Goal: Task Accomplishment & Management: Use online tool/utility

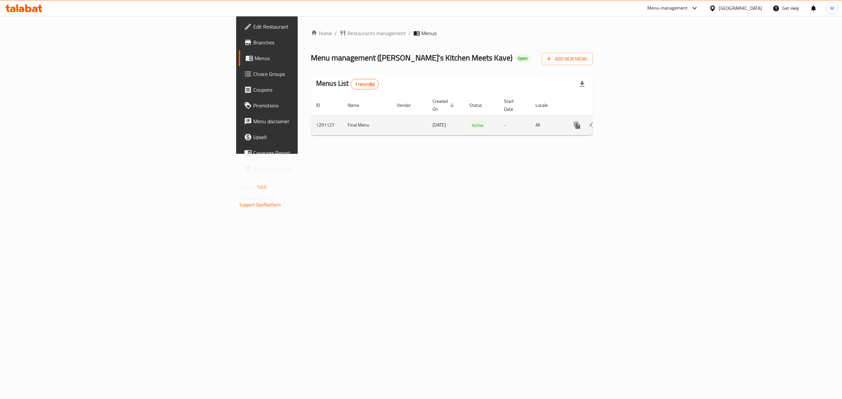
click at [628, 121] on icon "enhanced table" at bounding box center [625, 125] width 8 height 8
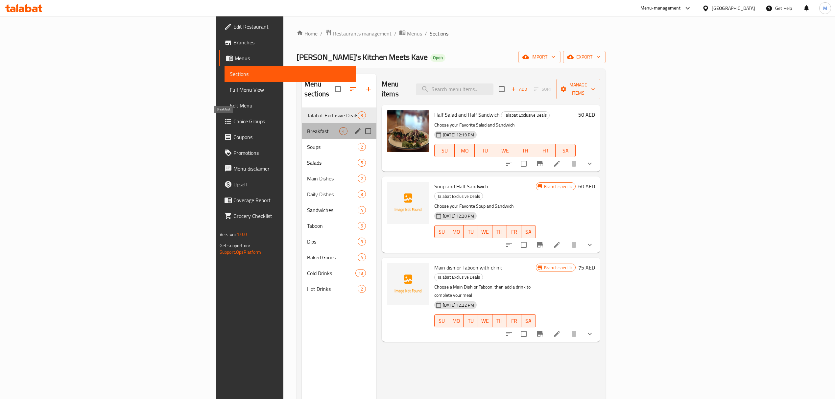
click at [307, 127] on span "Breakfast" at bounding box center [323, 131] width 32 height 8
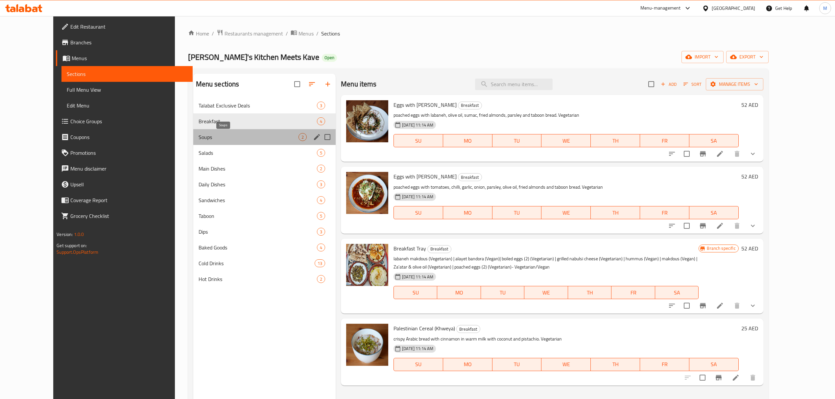
click at [245, 133] on span "Soups" at bounding box center [249, 137] width 100 height 8
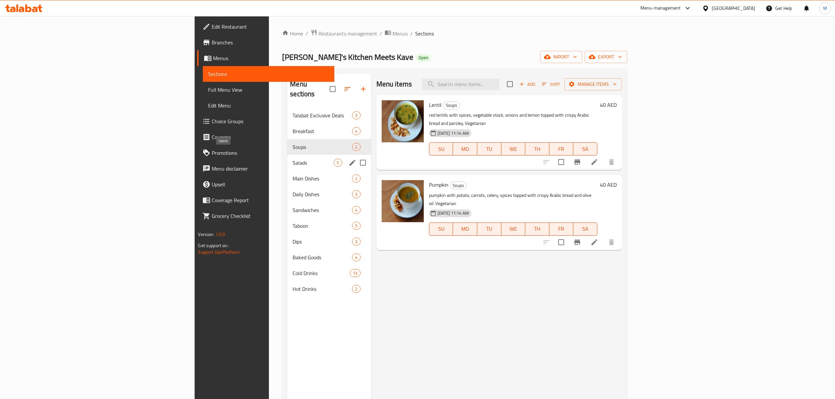
click at [293, 159] on span "Salads" at bounding box center [313, 163] width 41 height 8
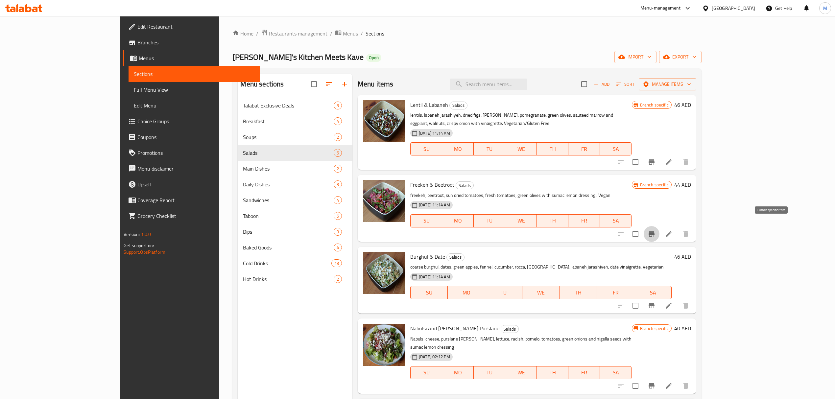
click at [656, 230] on icon "Branch-specific-item" at bounding box center [652, 234] width 8 height 8
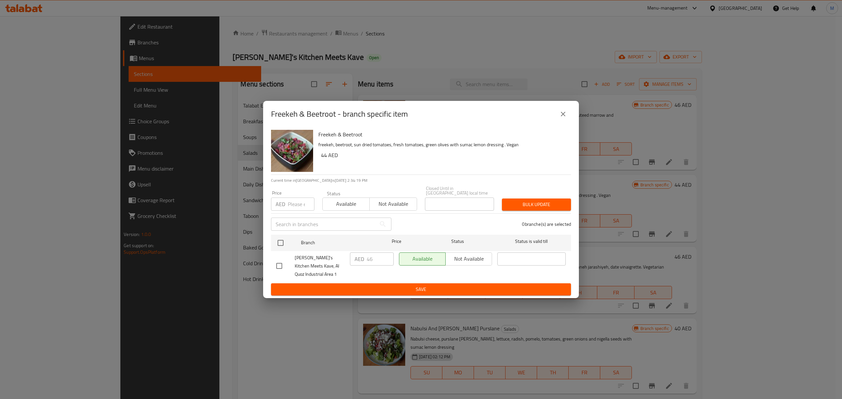
click at [562, 112] on icon "close" at bounding box center [563, 114] width 8 height 8
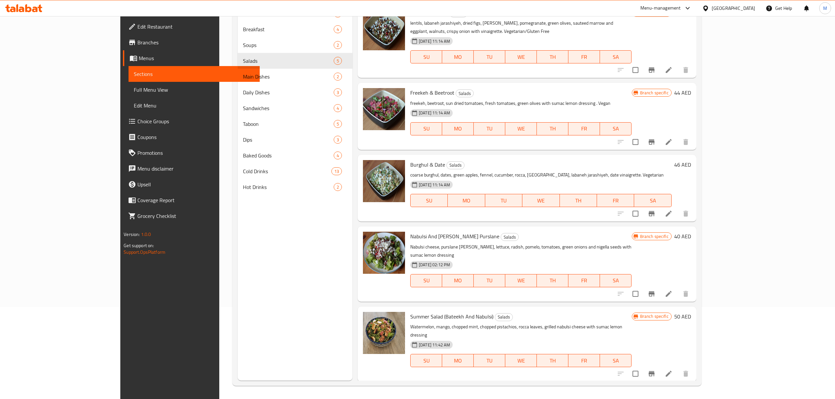
scroll to position [5, 0]
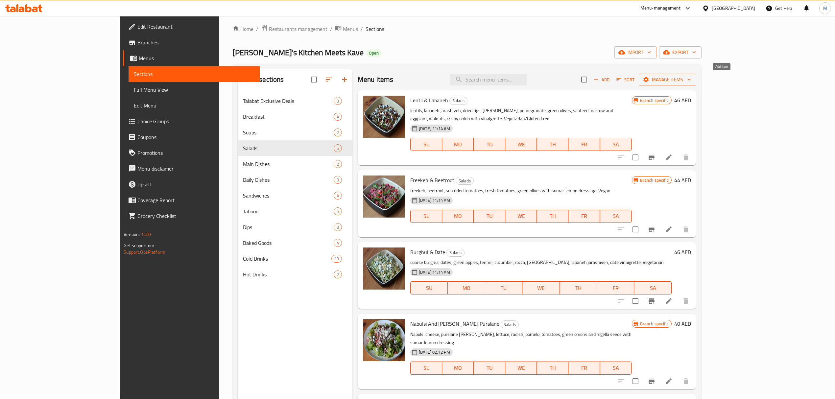
click at [611, 78] on span "Add" at bounding box center [602, 80] width 18 height 8
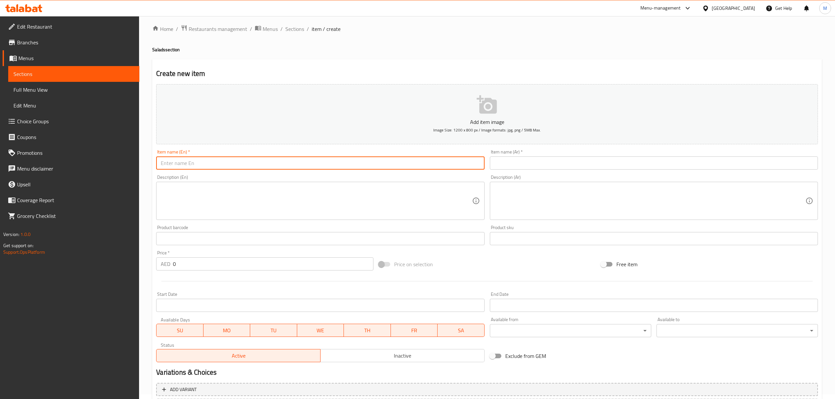
click at [210, 169] on input "text" at bounding box center [320, 163] width 328 height 13
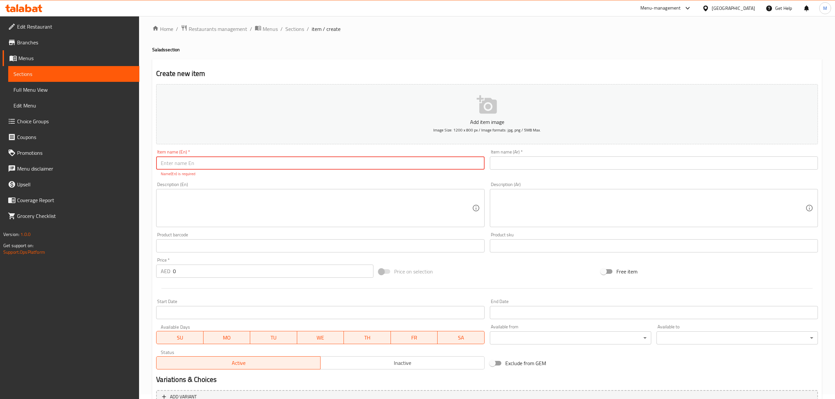
click at [199, 159] on input "text" at bounding box center [320, 163] width 328 height 13
paste input "Fall Salad: [PERSON_NAME] & [PERSON_NAME]"
click at [184, 162] on input "Fall Salad: [PERSON_NAME] & [PERSON_NAME]" at bounding box center [320, 163] width 328 height 13
drag, startPoint x: 227, startPoint y: 169, endPoint x: 105, endPoint y: 175, distance: 121.5
click at [105, 175] on div "Edit Restaurant Branches Menus Sections Full Menu View Edit Menu Choice Groups …" at bounding box center [417, 240] width 835 height 456
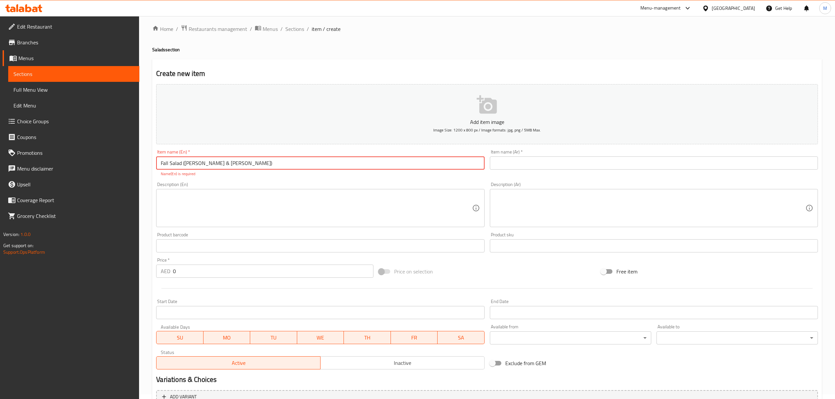
type input "Fall Salad ([PERSON_NAME] & [PERSON_NAME])"
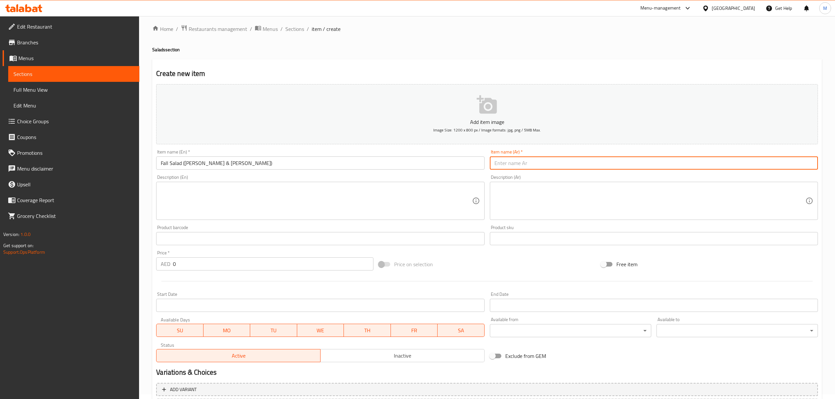
click at [512, 166] on input "text" at bounding box center [654, 163] width 328 height 13
paste input "سلطة الخريف (رمان ونابلسي)"
type input "سلطة الخريف (رمان ونابلسي)"
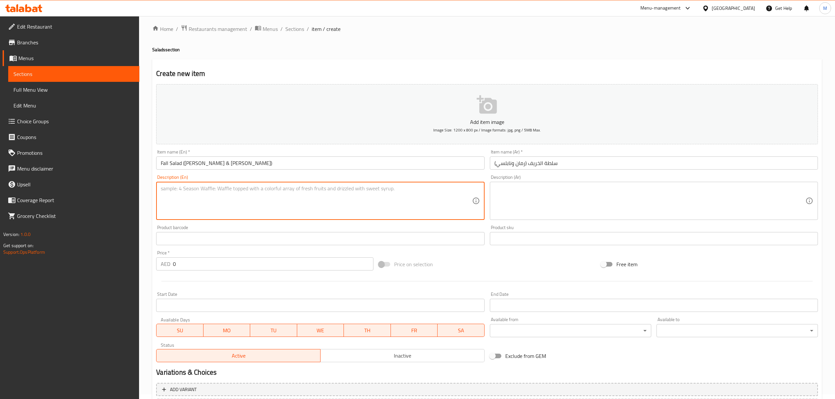
click at [313, 199] on textarea at bounding box center [316, 200] width 311 height 31
click at [250, 208] on textarea at bounding box center [316, 200] width 311 height 31
paste textarea "Parsley, pomegranate, green olives, walnuts, mint, tomato, grilled nabulsi chee…"
click at [250, 208] on textarea "Parsley, pomegranate, green olives, walnuts, mint, tomato, grilled nabulsi chee…" at bounding box center [316, 200] width 311 height 31
type textarea "Parsley, pomegranate, green olives, walnuts, mint, tomato, grilled nabulsi chee…"
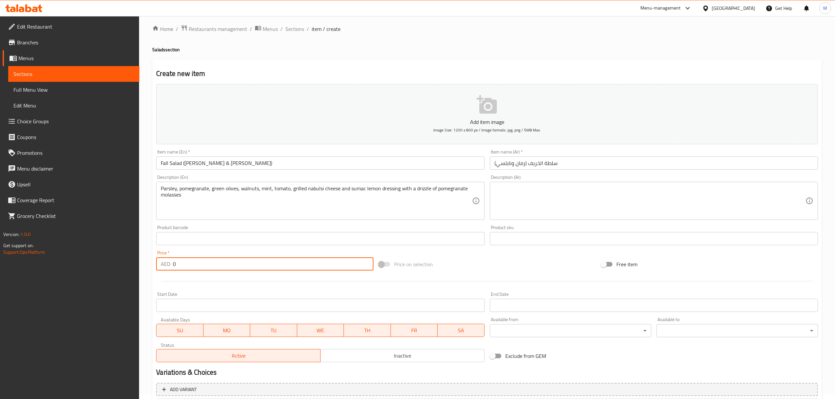
drag, startPoint x: 201, startPoint y: 264, endPoint x: 155, endPoint y: 259, distance: 46.3
click at [155, 259] on div "Price   * AED 0 Price *" at bounding box center [265, 260] width 222 height 25
paste input "45"
type input "45"
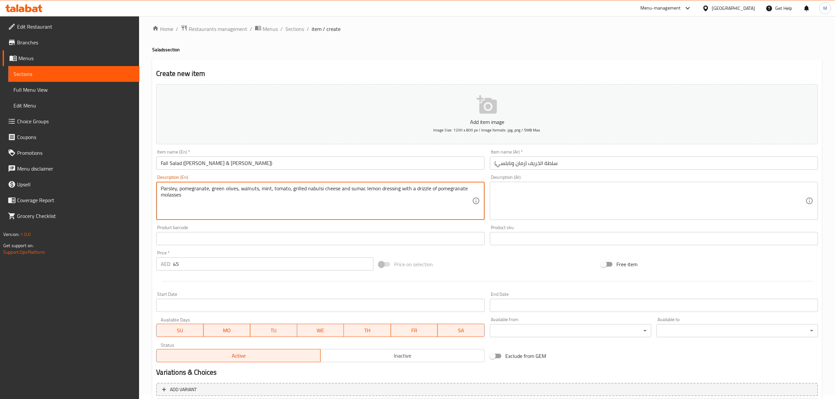
drag, startPoint x: 224, startPoint y: 198, endPoint x: 153, endPoint y: 179, distance: 72.9
click at [154, 179] on div "Description (En) Parsley, pomegranate, green olives, walnuts, mint, tomato, gri…" at bounding box center [320, 197] width 333 height 50
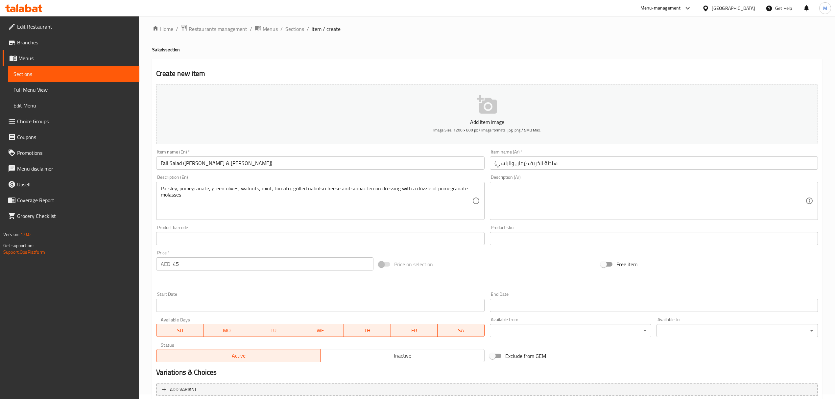
drag, startPoint x: 523, startPoint y: 180, endPoint x: 523, endPoint y: 185, distance: 5.9
click at [523, 180] on div "Description (Ar) Description (Ar)" at bounding box center [654, 197] width 328 height 45
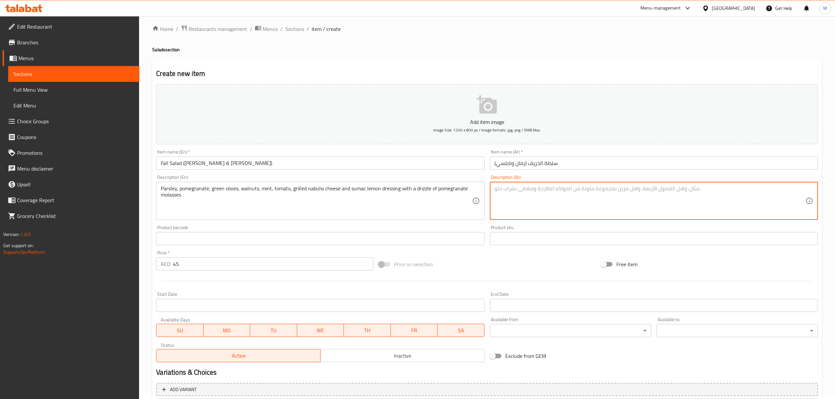
click at [523, 187] on textarea at bounding box center [650, 200] width 311 height 31
paste textarea "بقدونس، رمان، زيتون أخضر، جوز، نعناع، ​​طماطم، جبنة نابلسية مشوية، وصلصة ليمون …"
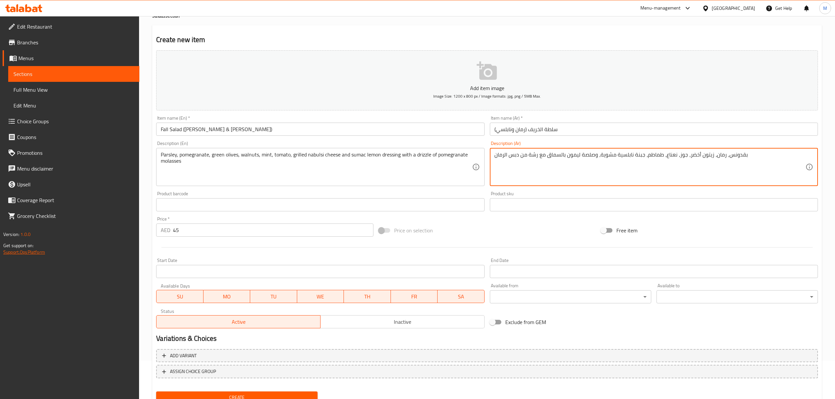
scroll to position [65, 0]
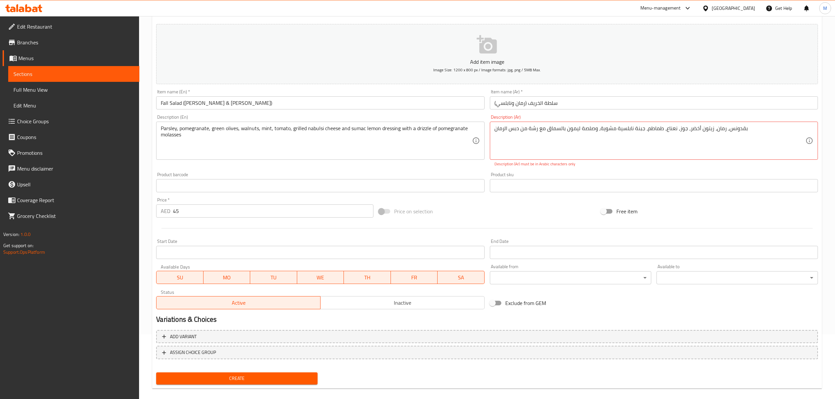
click at [533, 51] on button "Add item image Image Size: 1200 x 800 px / Image formats: jpg, png / 5MB Max." at bounding box center [487, 54] width 662 height 60
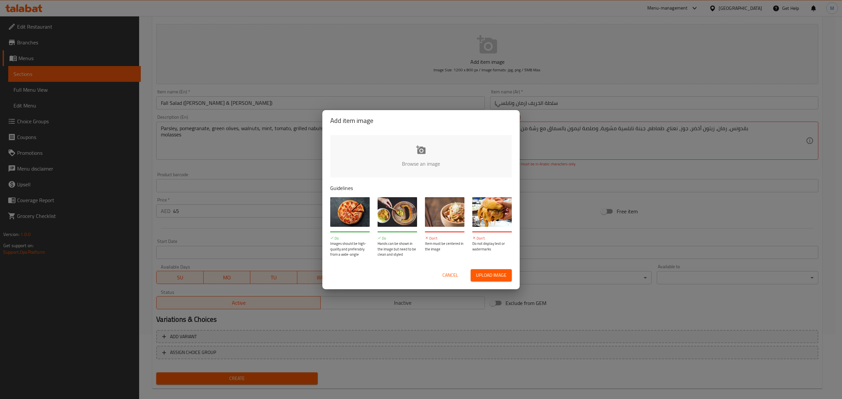
click at [451, 279] on span "Cancel" at bounding box center [450, 275] width 16 height 8
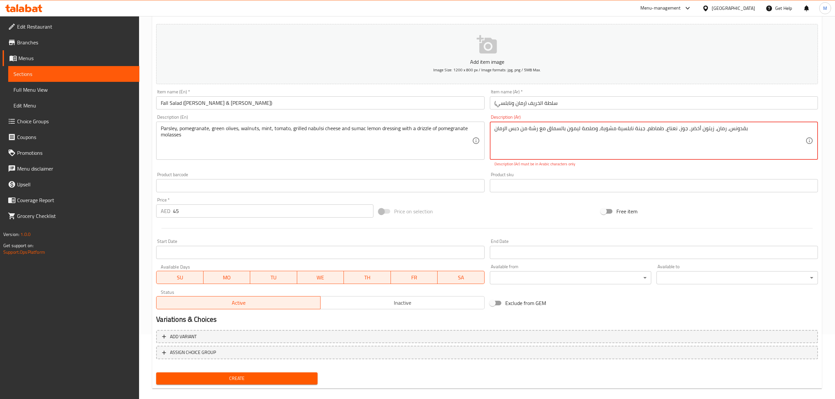
drag, startPoint x: 528, startPoint y: 146, endPoint x: 548, endPoint y: 147, distance: 20.1
click at [548, 147] on textarea "بقدونس، رمان، زيتون أخضر، جوز، نعناع، ​​طماطم، جبنة نابلسية مشوية، وصلصة ليمون …" at bounding box center [650, 140] width 311 height 31
click at [546, 147] on textarea "بقدونس، رمان، زيتون أخضر، جوز، نعناع، ​​طماطم، جبنة نابلسية مشوية، وصلصة ليمون …" at bounding box center [650, 140] width 311 height 31
click at [493, 128] on div "بقدونس، رمان، زيتون أخضر، جوز، نعناع، ​​طماطم، جبنة نابلسية مشوية، وصلصة ليمون …" at bounding box center [654, 141] width 328 height 38
click at [573, 145] on textarea "بقدونس، رمان، زيتون أخضر، جوز، نعناع، ​​طماطم، جبنة نابلسية مشوية، وصلصة ليمون …" at bounding box center [650, 140] width 311 height 31
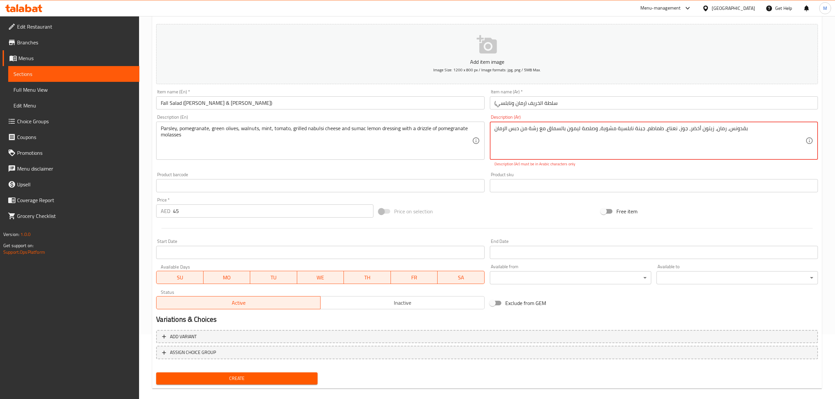
click at [528, 135] on textarea "بقدونس، رمان، زيتون أخضر، جوز، نعناع، ​​طماطم، جبنة نابلسية مشوية، وصلصة ليمون …" at bounding box center [650, 140] width 311 height 31
click at [495, 130] on textarea "بقدونس، رمان، زيتون أخضر، جوز، نعناع، ​​طماطم، جبنة نابلسية مشوية، وصلصة ليمون …" at bounding box center [650, 140] width 311 height 31
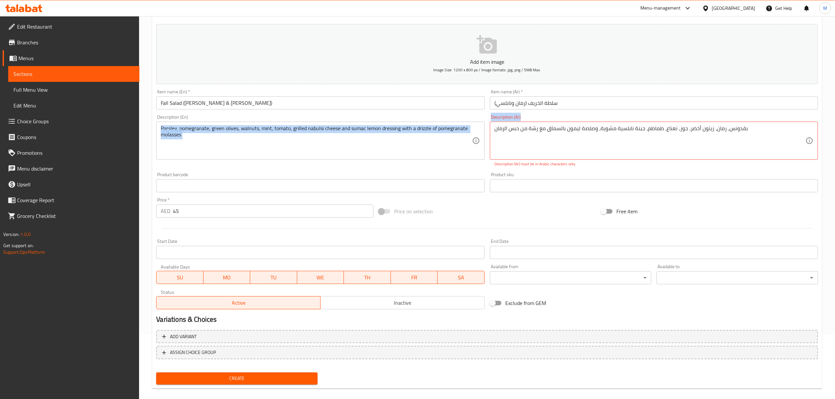
drag, startPoint x: 493, startPoint y: 130, endPoint x: 483, endPoint y: 130, distance: 10.2
click at [483, 130] on div "Add item image Image Size: 1200 x 800 px / Image formats: jpg, png / 5MB Max. I…" at bounding box center [487, 166] width 667 height 291
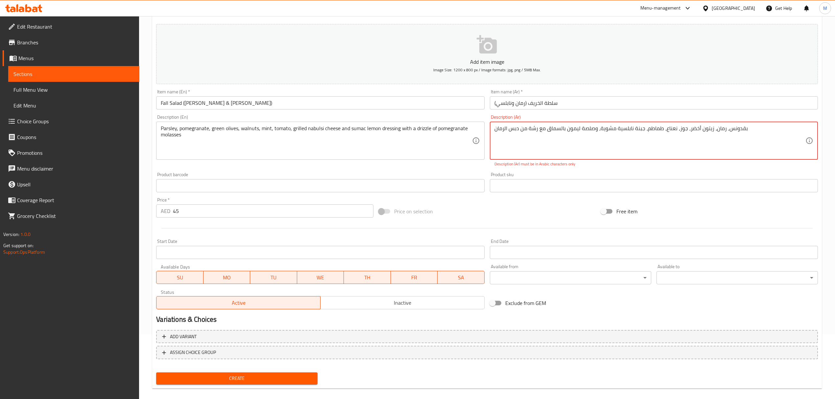
drag, startPoint x: 755, startPoint y: 128, endPoint x: 764, endPoint y: 128, distance: 9.2
click at [597, 171] on div "Product sku Product sku" at bounding box center [653, 182] width 333 height 25
click at [578, 187] on input "text" at bounding box center [654, 185] width 328 height 13
click at [596, 144] on textarea "بقدونس، رمان، زيتون أخضر، جوز، نعناع، ​​طماطم، جبنة نابلسية مشوية، وصلصة ليمون …" at bounding box center [650, 140] width 311 height 31
click at [599, 132] on textarea "بقدونس، رمان، زيتون أخضر، جوز، نعناع، ​​طماطم، جبنة نابلسية مشوية، وصلصة ليمون …" at bounding box center [650, 140] width 311 height 31
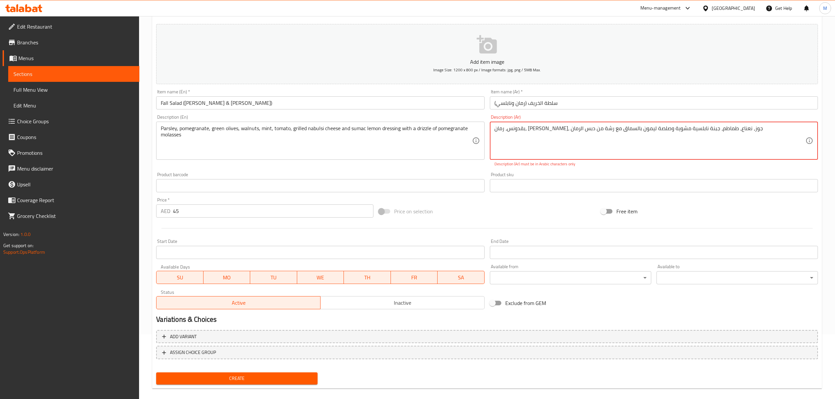
click at [643, 131] on textarea "بقدونس، رمان، [PERSON_NAME]، جوز، نعناع، ​​طماطم، جبنة نابلسية مشوية وصلصة ليمو…" at bounding box center [650, 140] width 311 height 31
type textarea "بقدونس، رمان، زيتون أخضر، جوز، نعناع، ​​طماطم، جبنة نابلسية مشوية، وصلصة ليمون …"
click at [611, 160] on div "بقدونس، رمان، زيتون أخضر، جوز، نعناع، ​​طماطم، جبنة نابلسية مشوية، وصلصة ليمون …" at bounding box center [654, 141] width 328 height 38
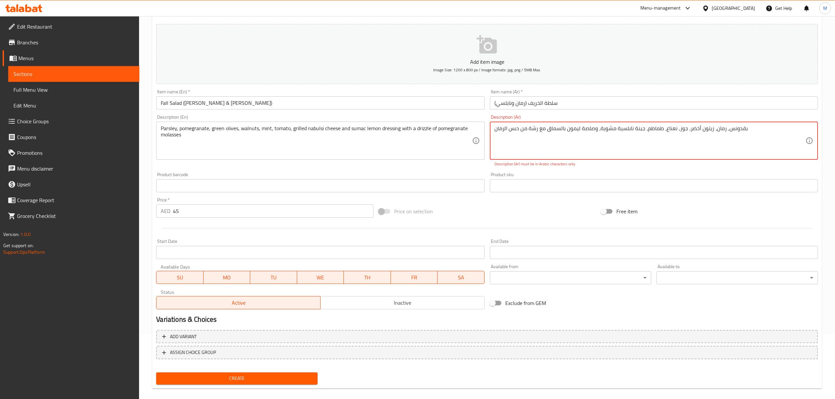
click at [608, 175] on div "Product sku Product sku" at bounding box center [654, 182] width 328 height 20
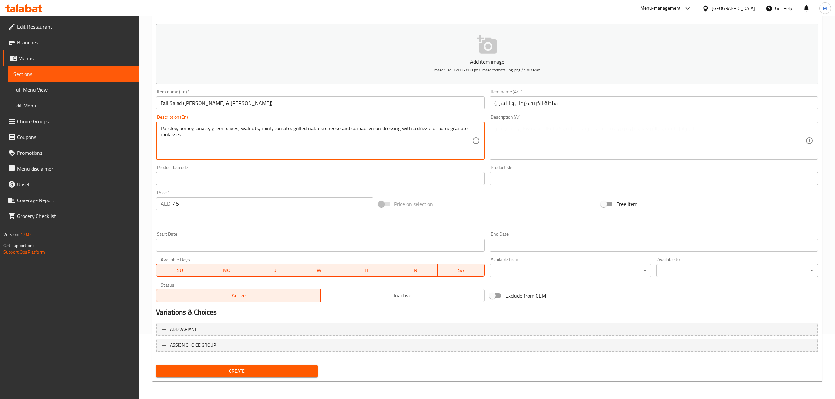
click at [375, 134] on textarea "Parsley, pomegranate, green olives, walnuts, mint, tomato, grilled nabulsi chee…" at bounding box center [316, 140] width 311 height 31
click at [524, 124] on div "Description (Ar)" at bounding box center [654, 141] width 328 height 38
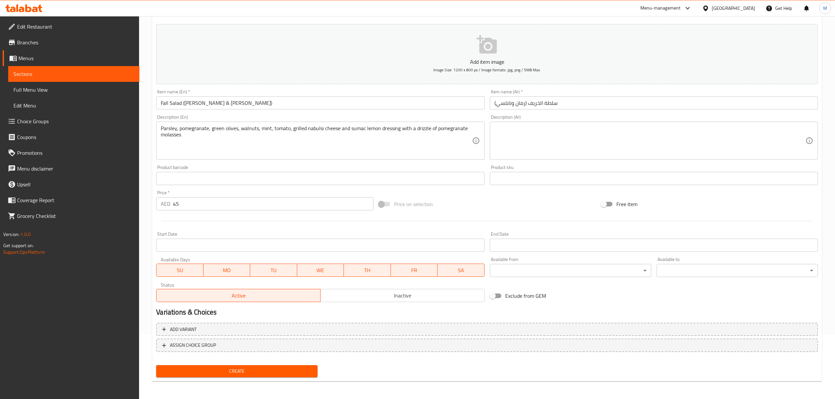
click at [518, 148] on textarea at bounding box center [650, 140] width 311 height 31
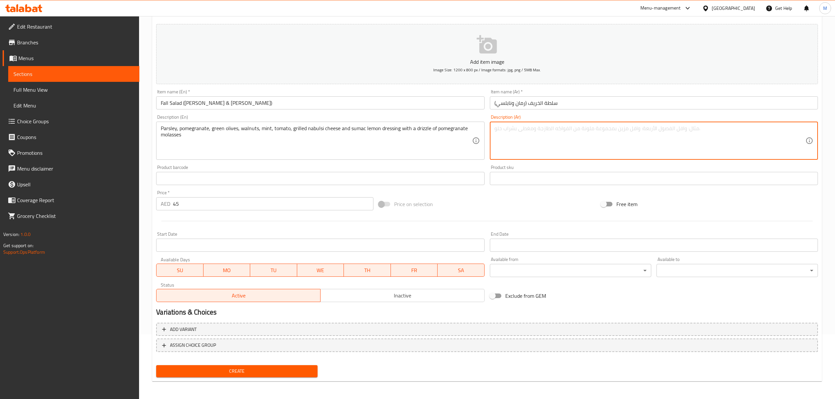
paste textarea "بقدونس، رمان، زيتون أخضر، جوز، نعناع، ​​طماطم، جبنة نابلسية مشوية، وصلصة ليمون …"
type textarea "بقدونس، رمان، زيتون أخضر، جوز، نعناع، ​​طماطم، جبنة نابلسية مشوية، وصلصة ليمون …"
click at [543, 167] on div "Add item image Image Size: 1200 x 800 px / Image formats: jpg, png / 5MB Max. I…" at bounding box center [487, 162] width 667 height 283
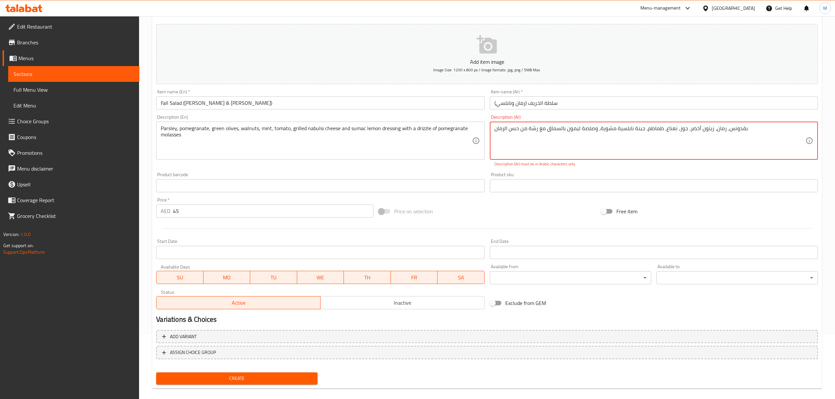
click at [677, 130] on textarea "بقدونس، رمان، زيتون أخضر، جوز، نعناع، ​​طماطم، جبنة نابلسية مشوية، وصلصة ليمون …" at bounding box center [650, 140] width 311 height 31
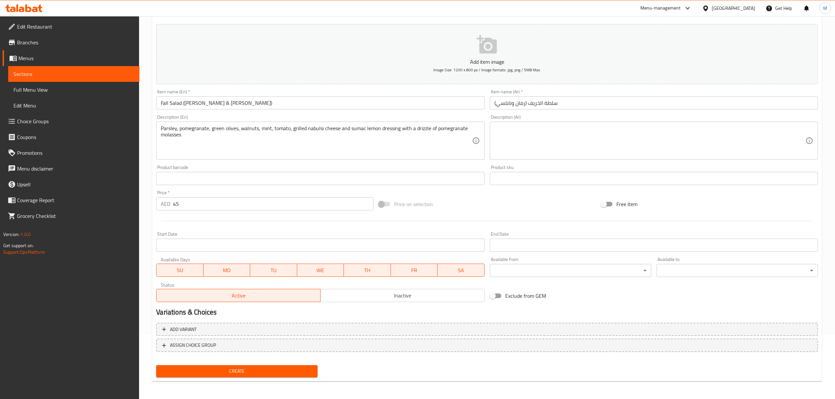
click at [516, 145] on textarea at bounding box center [650, 140] width 311 height 31
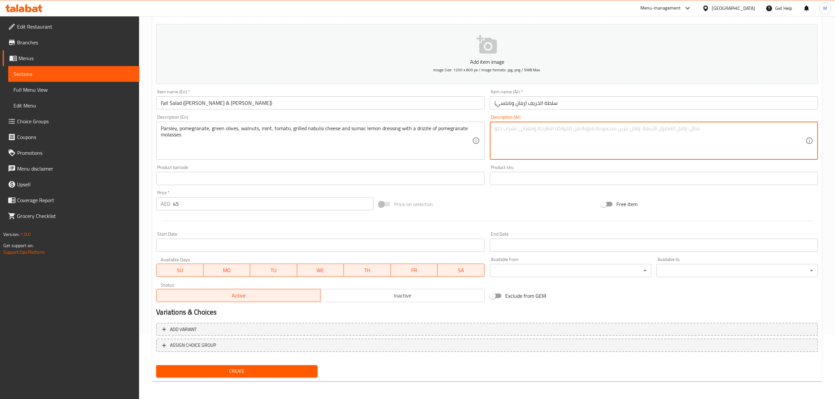
paste textarea "بقدونس، رمان، زيتون أخضر، جوز، نعناع، طماطم، جبنة نابلسية مشوية، وصلصة ليمون با…"
type textarea "بقدونس، رمان، زيتون أخضر، جوز، نعناع، طماطم، جبنة نابلسية مشوية، وصلصة ليمون با…"
click at [474, 195] on div "Add item image Image Size: 1200 x 800 px / Image formats: jpg, png / 5MB Max. I…" at bounding box center [487, 162] width 667 height 283
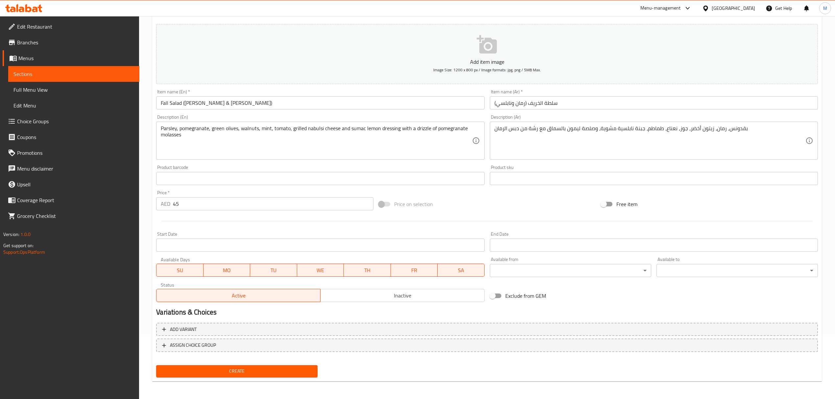
click at [473, 61] on p "Add item image" at bounding box center [487, 62] width 642 height 8
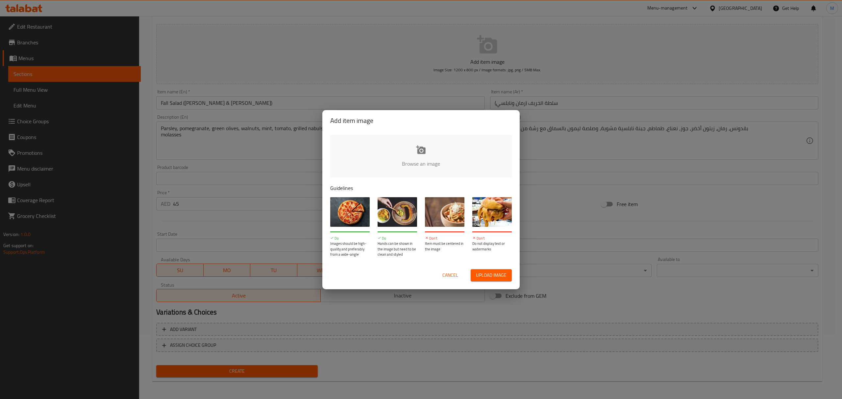
click at [410, 157] on input "file" at bounding box center [643, 166] width 626 height 62
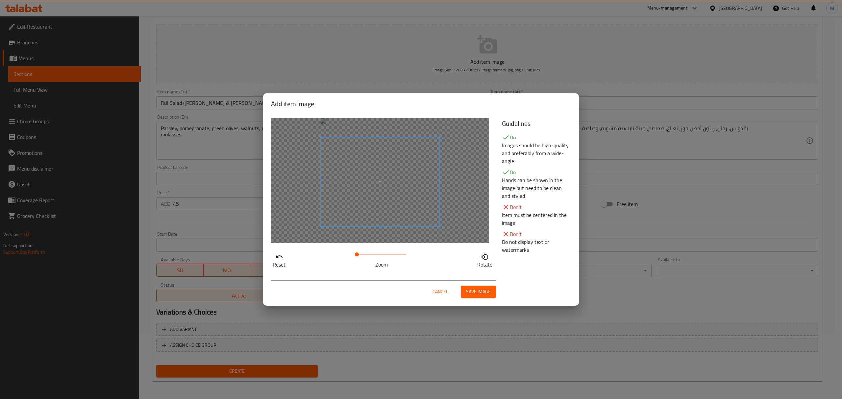
click at [409, 206] on span at bounding box center [380, 181] width 119 height 89
drag, startPoint x: 356, startPoint y: 257, endPoint x: 328, endPoint y: 253, distance: 28.1
click at [328, 253] on div "Reset Zoom Rotate" at bounding box center [382, 259] width 223 height 19
click at [382, 182] on span at bounding box center [380, 165] width 119 height 89
click at [442, 294] on span "Cancel" at bounding box center [440, 292] width 16 height 8
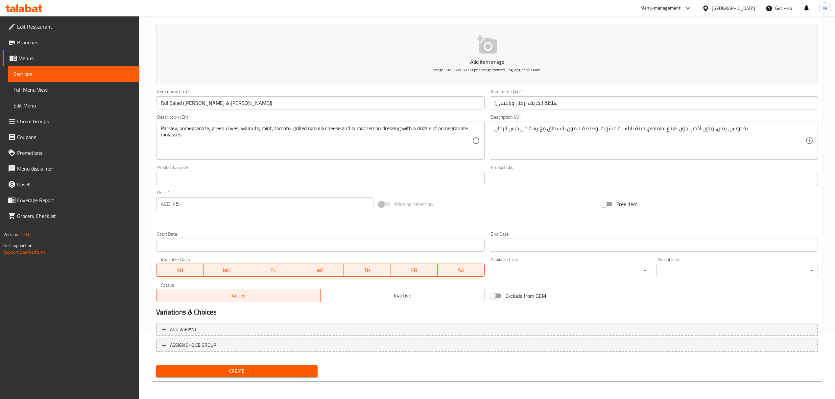
click at [483, 54] on icon "button" at bounding box center [487, 44] width 21 height 21
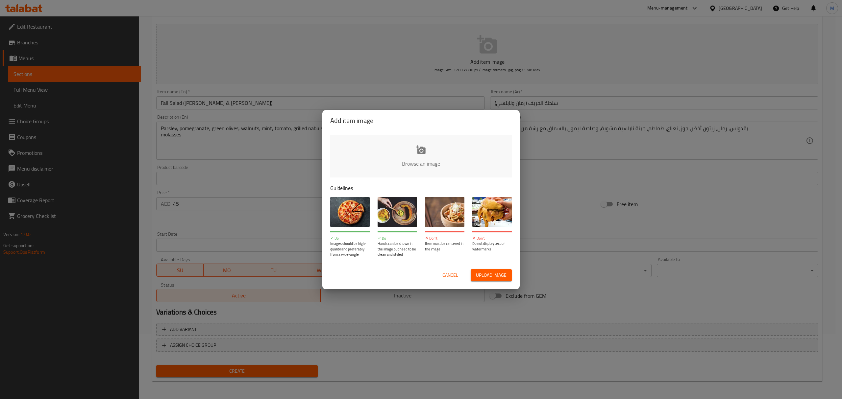
click at [421, 157] on input "file" at bounding box center [643, 166] width 626 height 62
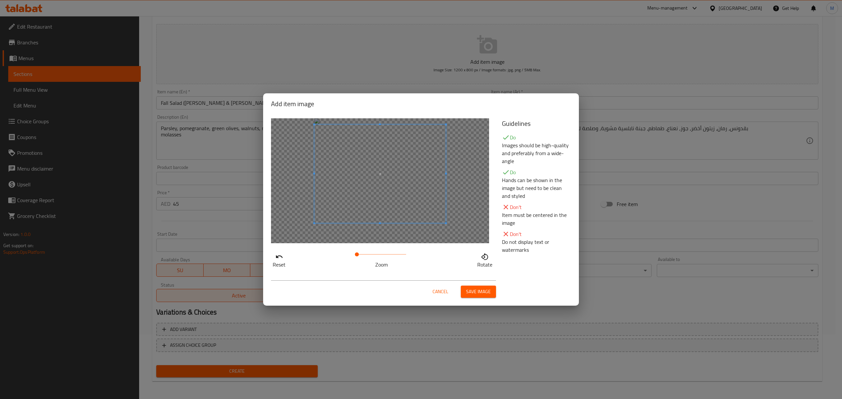
click at [439, 185] on span at bounding box center [380, 174] width 132 height 99
click at [448, 224] on div at bounding box center [380, 180] width 218 height 125
click at [437, 208] on span at bounding box center [380, 175] width 132 height 99
click at [379, 120] on div at bounding box center [380, 180] width 218 height 125
click at [482, 288] on span "Save image" at bounding box center [478, 292] width 25 height 8
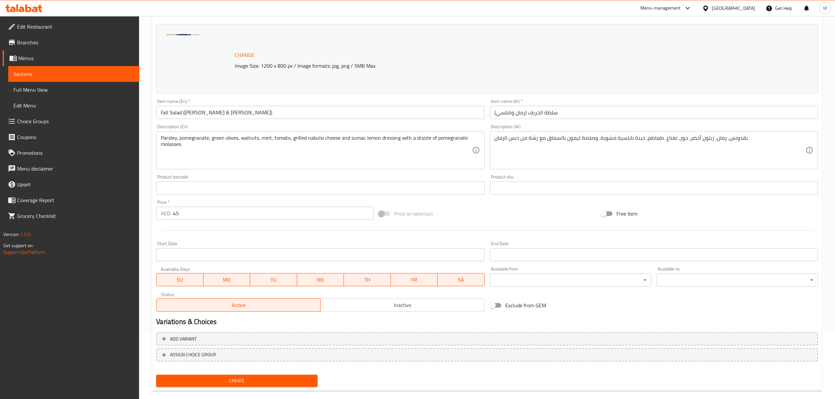
scroll to position [74, 0]
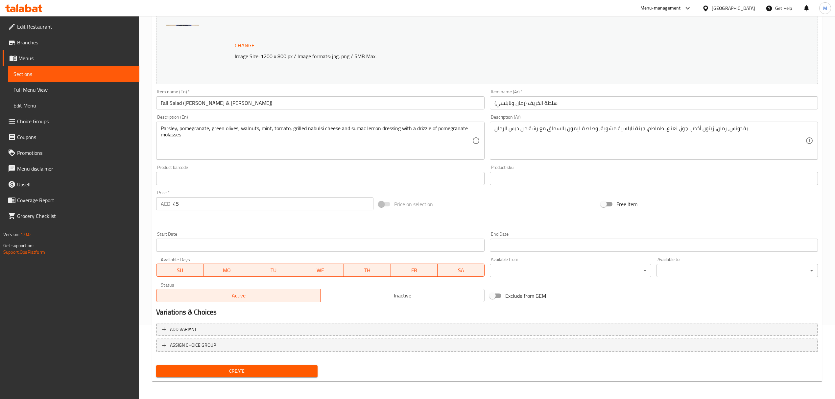
click at [237, 368] on span "Create" at bounding box center [236, 371] width 151 height 8
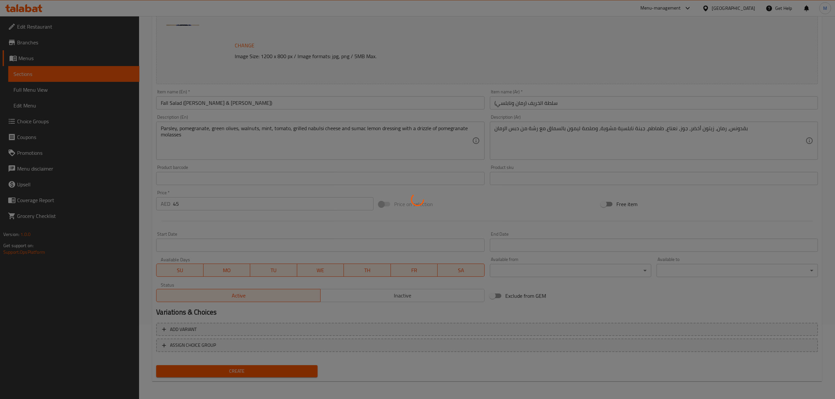
type input "0"
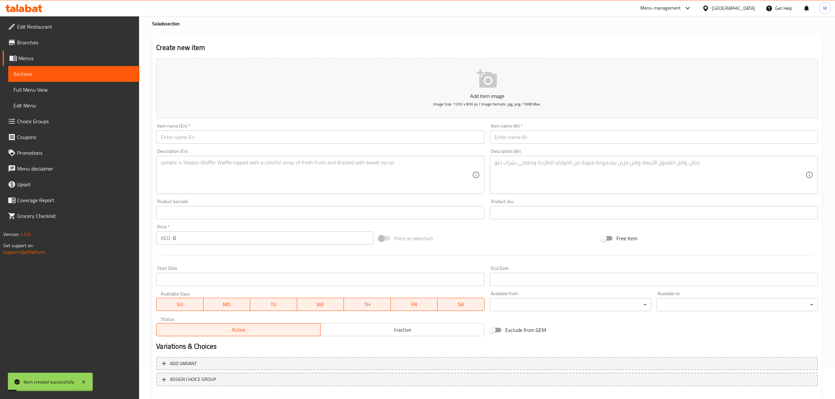
scroll to position [0, 0]
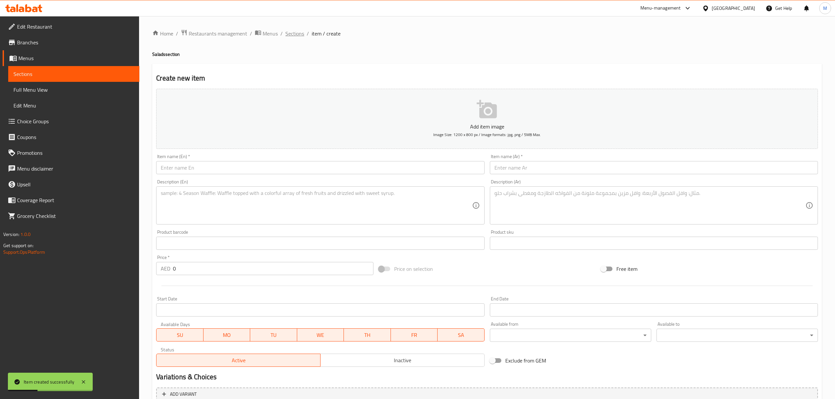
click at [303, 36] on span "Sections" at bounding box center [294, 34] width 19 height 8
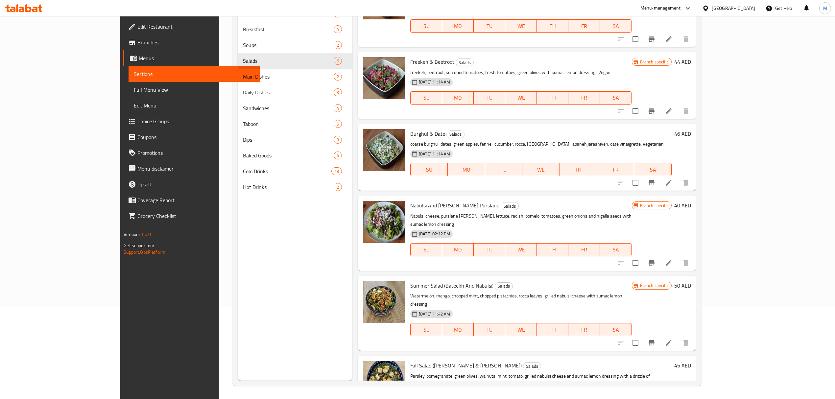
scroll to position [48, 0]
